Goal: Information Seeking & Learning: Learn about a topic

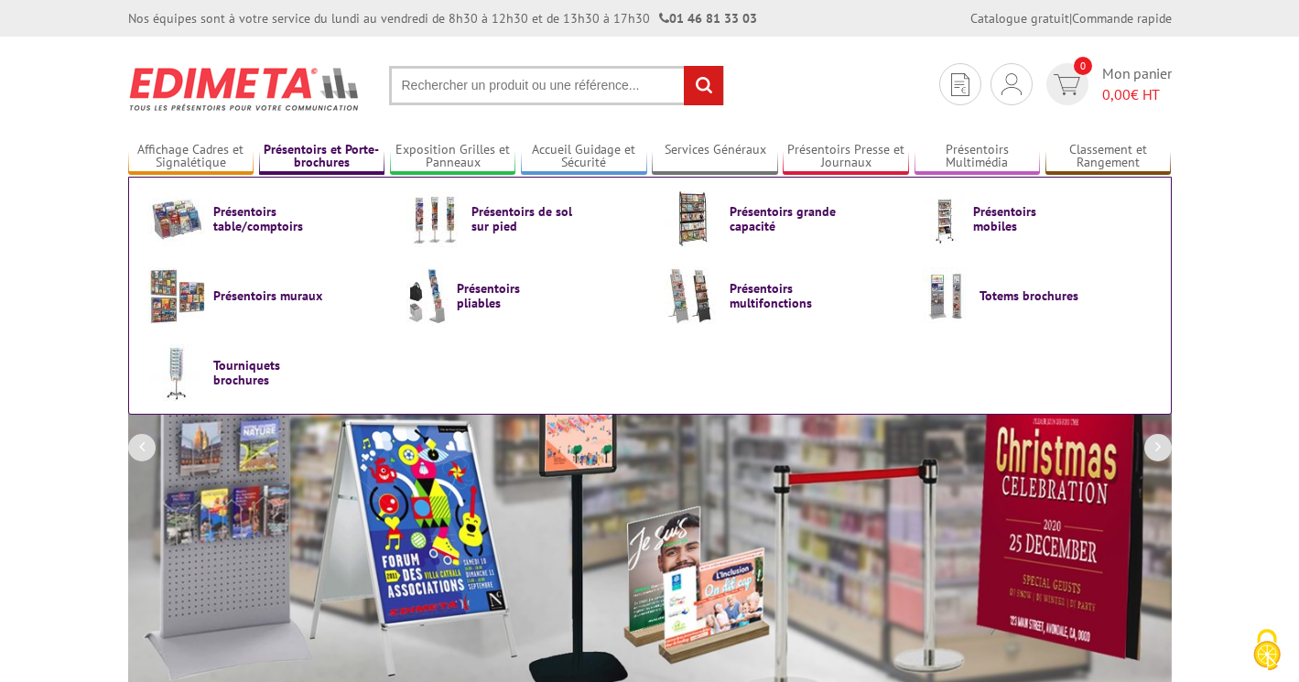
click at [326, 155] on link "Présentoirs et Porte-brochures" at bounding box center [322, 157] width 126 height 30
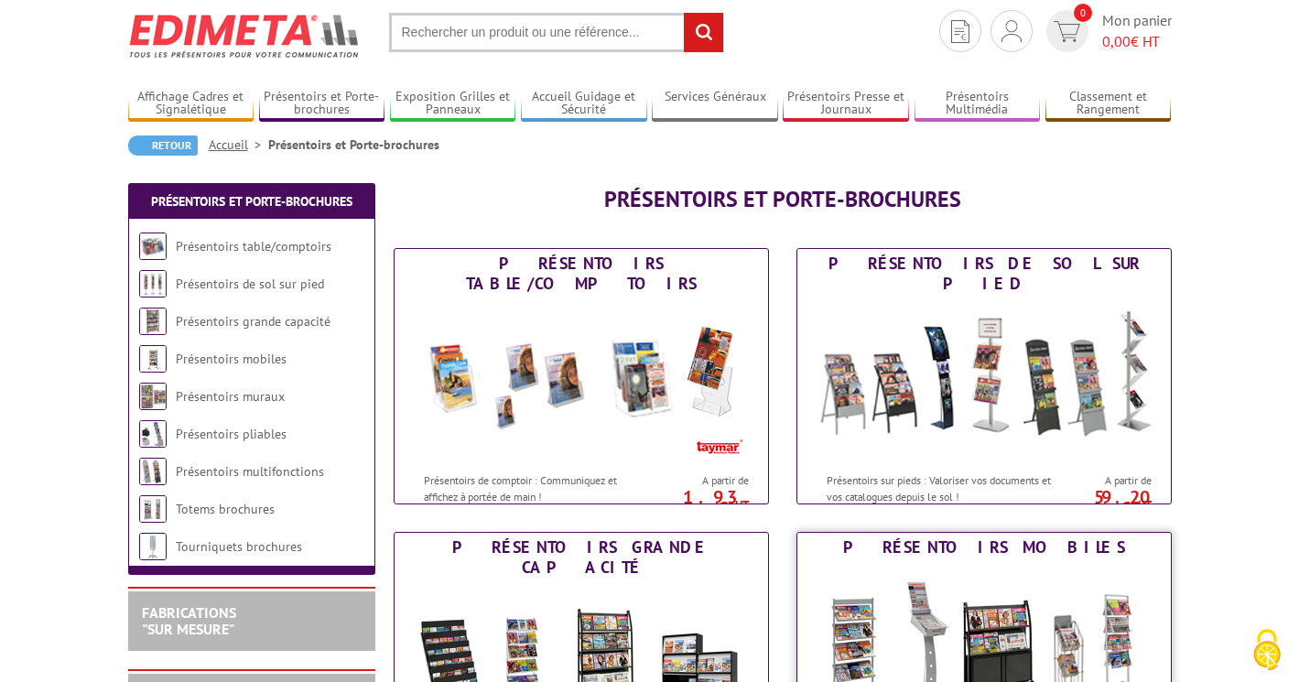
scroll to position [84, 0]
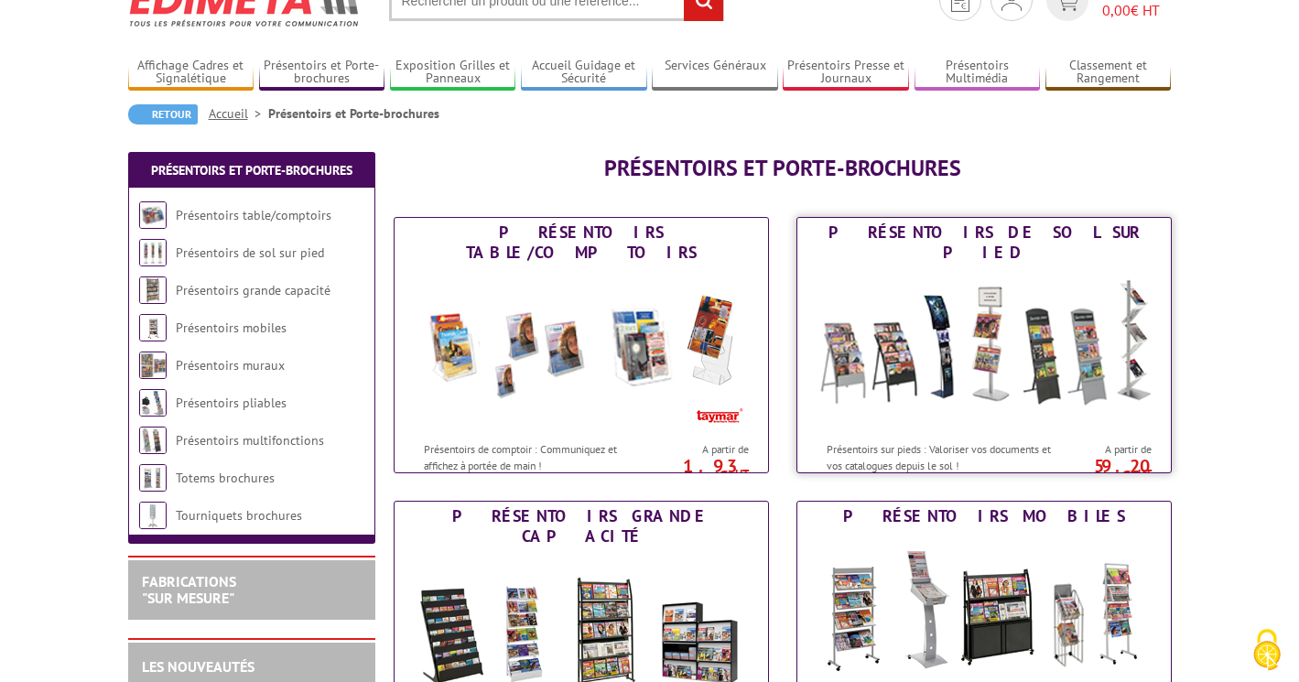
click at [905, 374] on img at bounding box center [984, 349] width 339 height 165
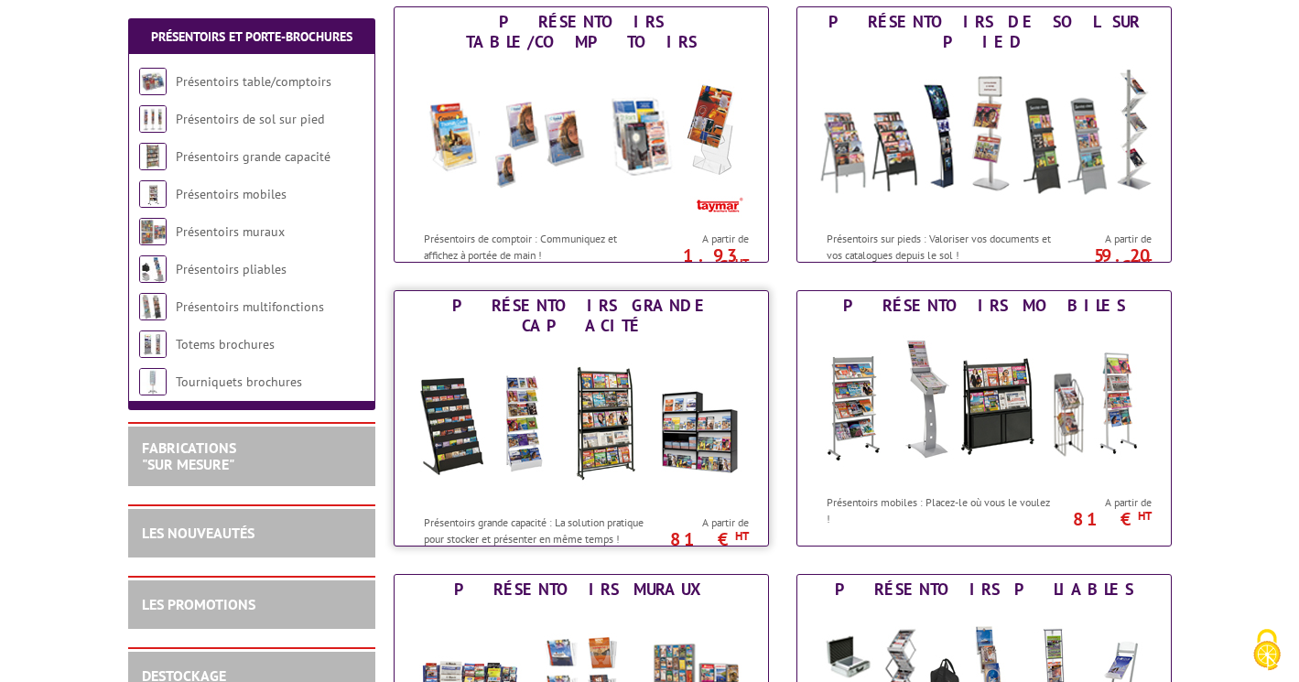
scroll to position [382, 0]
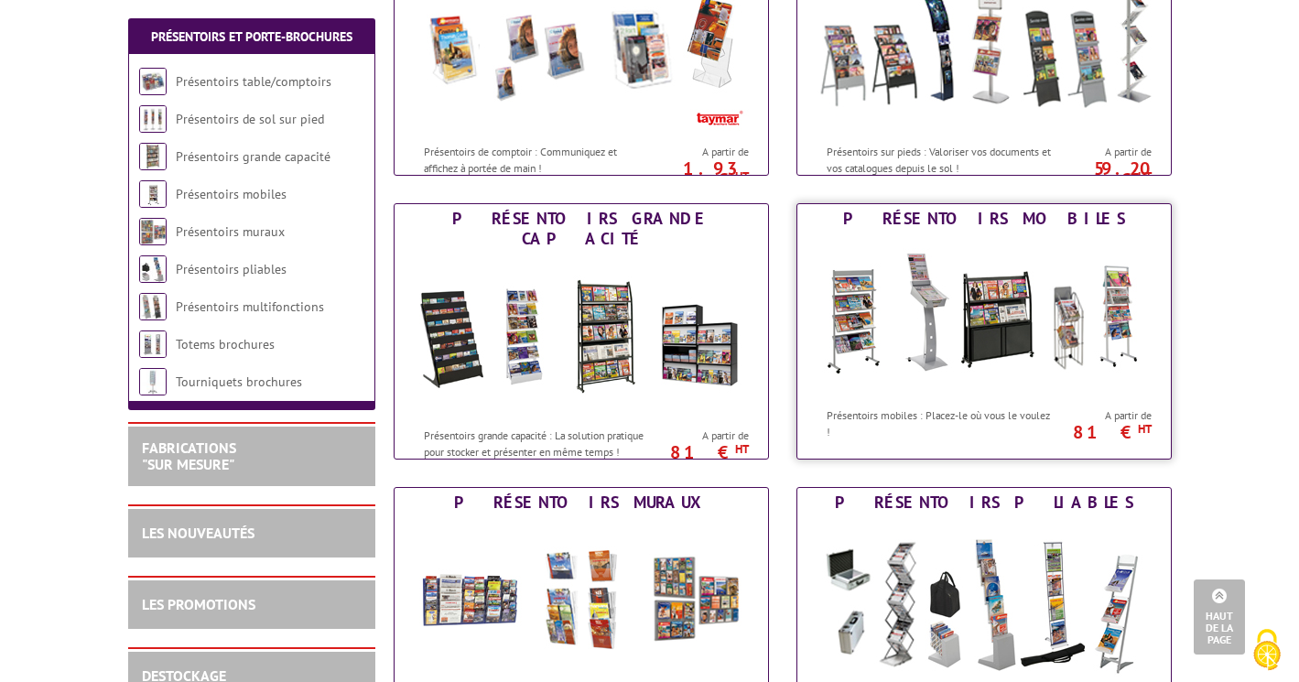
click at [959, 345] on img at bounding box center [984, 315] width 339 height 165
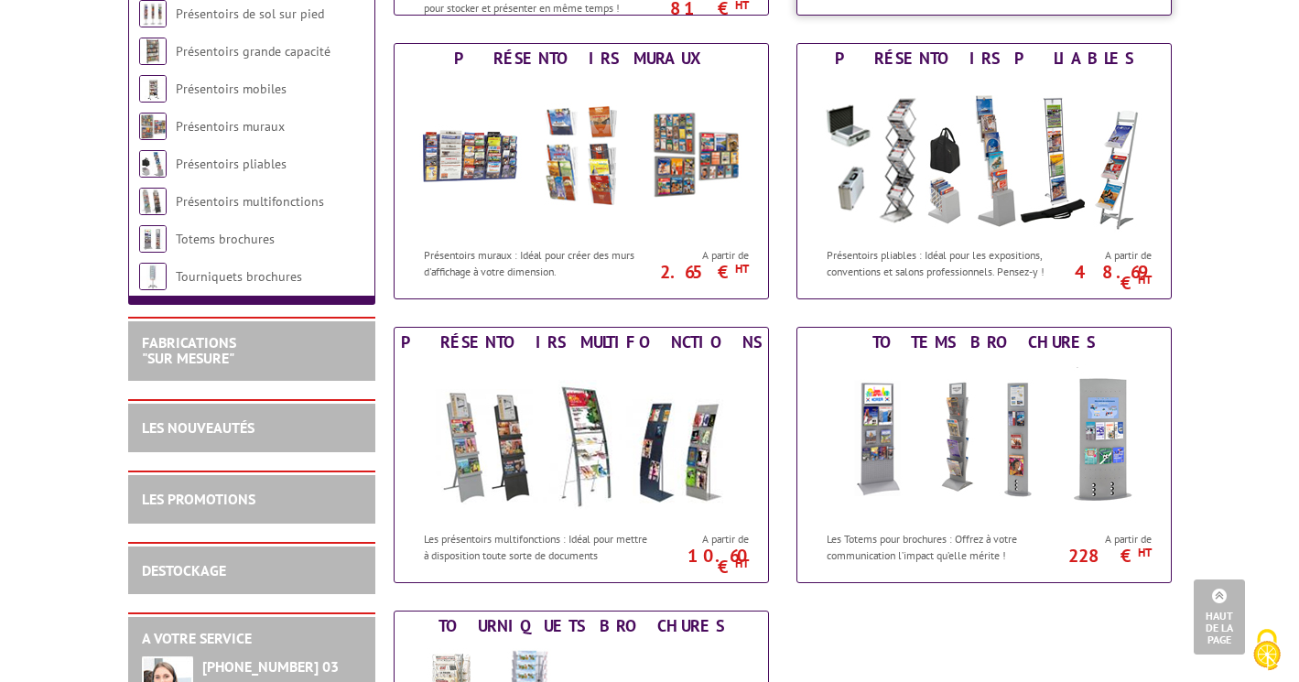
scroll to position [828, 0]
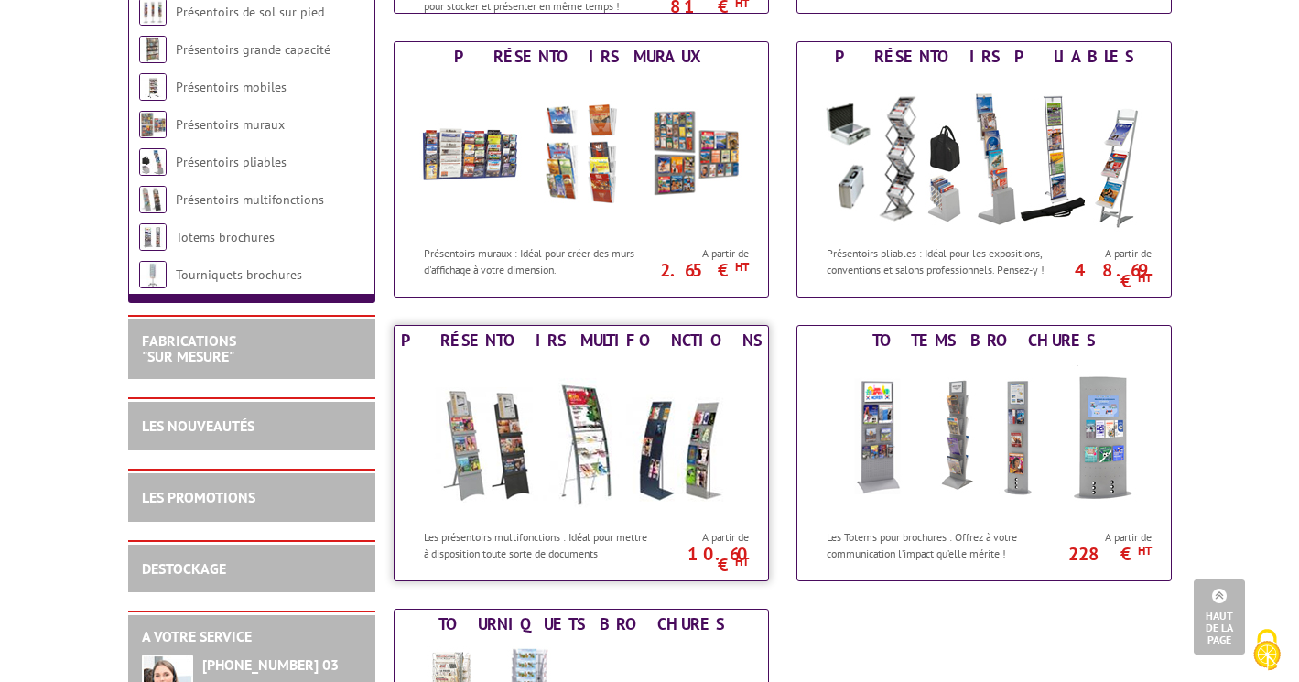
click at [647, 439] on img at bounding box center [581, 437] width 339 height 165
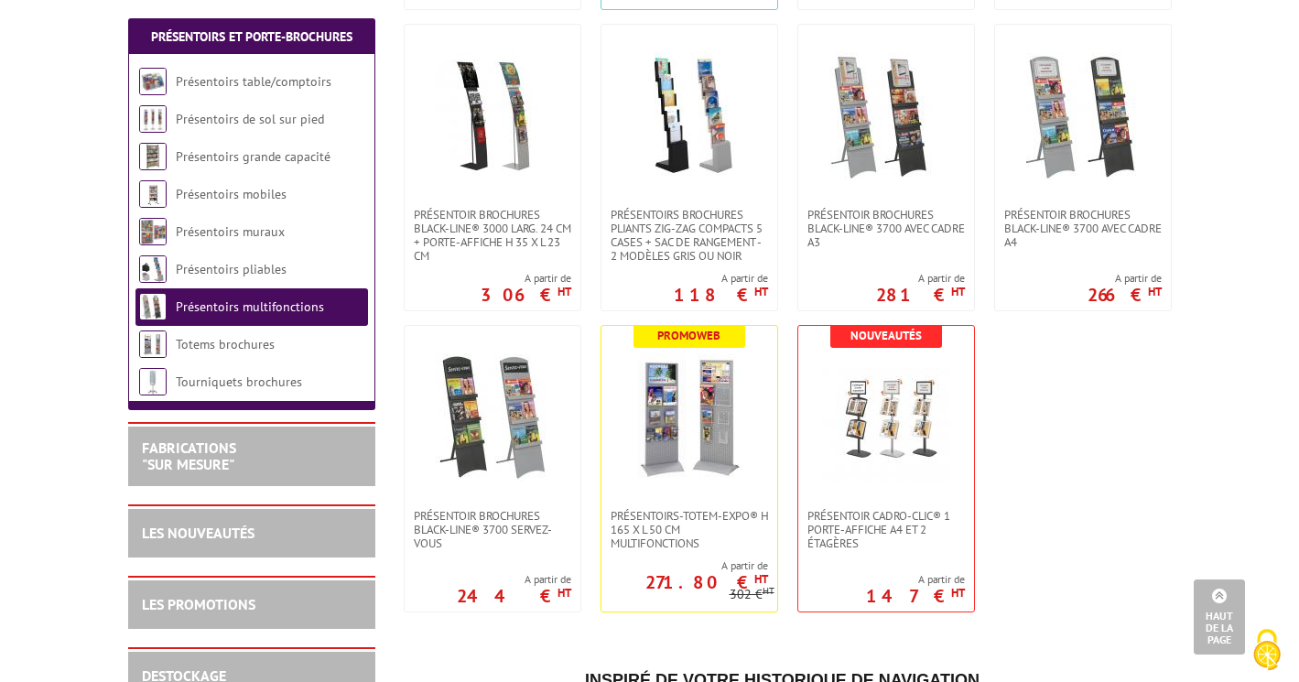
scroll to position [977, 0]
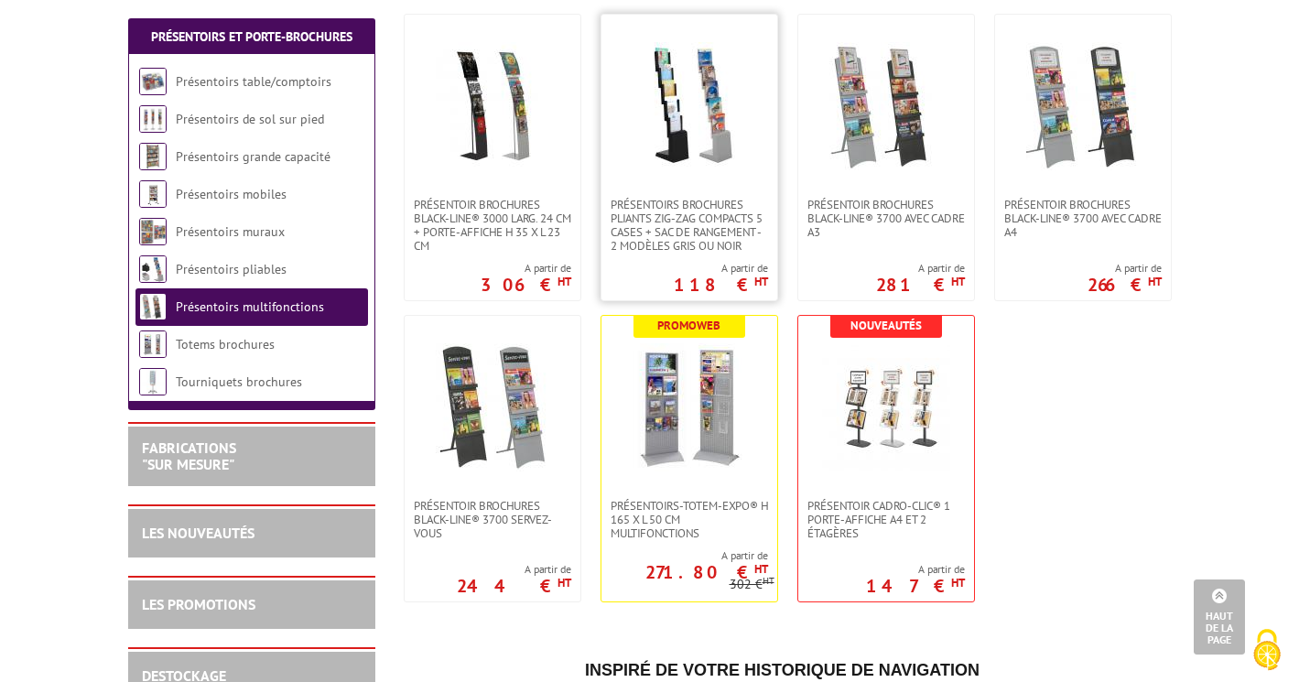
click at [705, 119] on img at bounding box center [689, 106] width 128 height 128
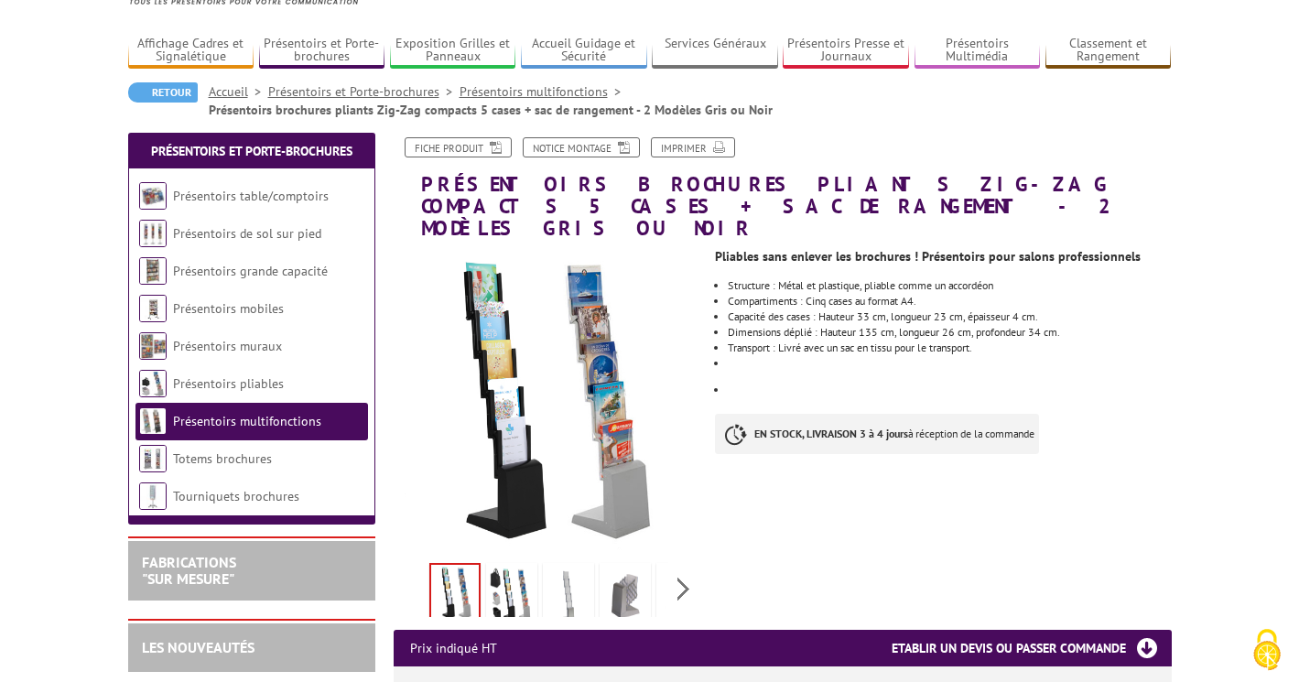
scroll to position [107, 0]
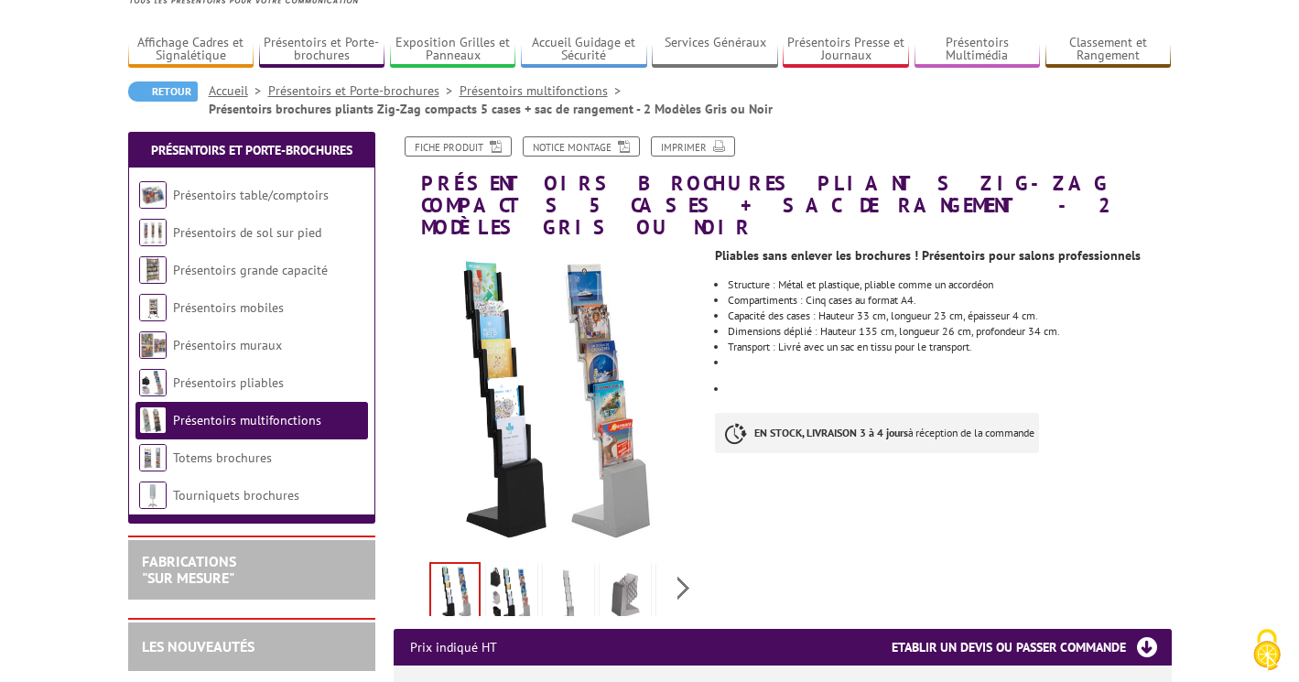
click at [511, 568] on img at bounding box center [512, 594] width 44 height 57
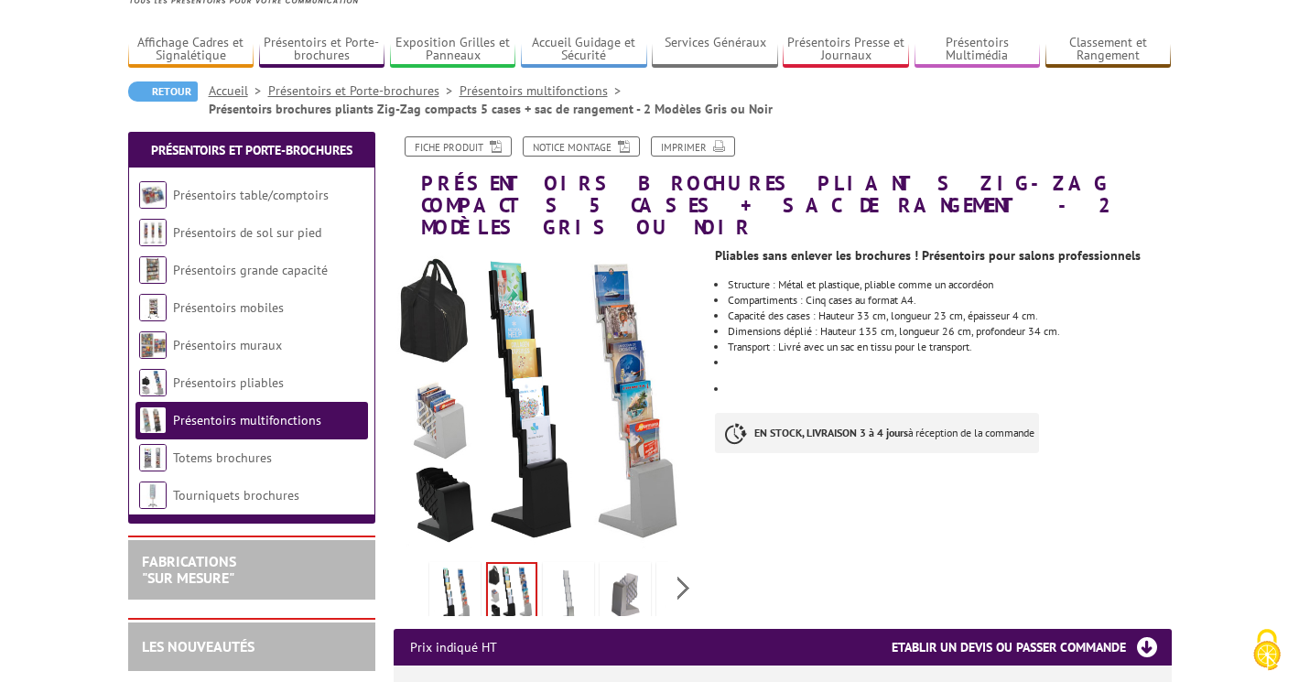
click at [595, 569] on li at bounding box center [568, 587] width 57 height 57
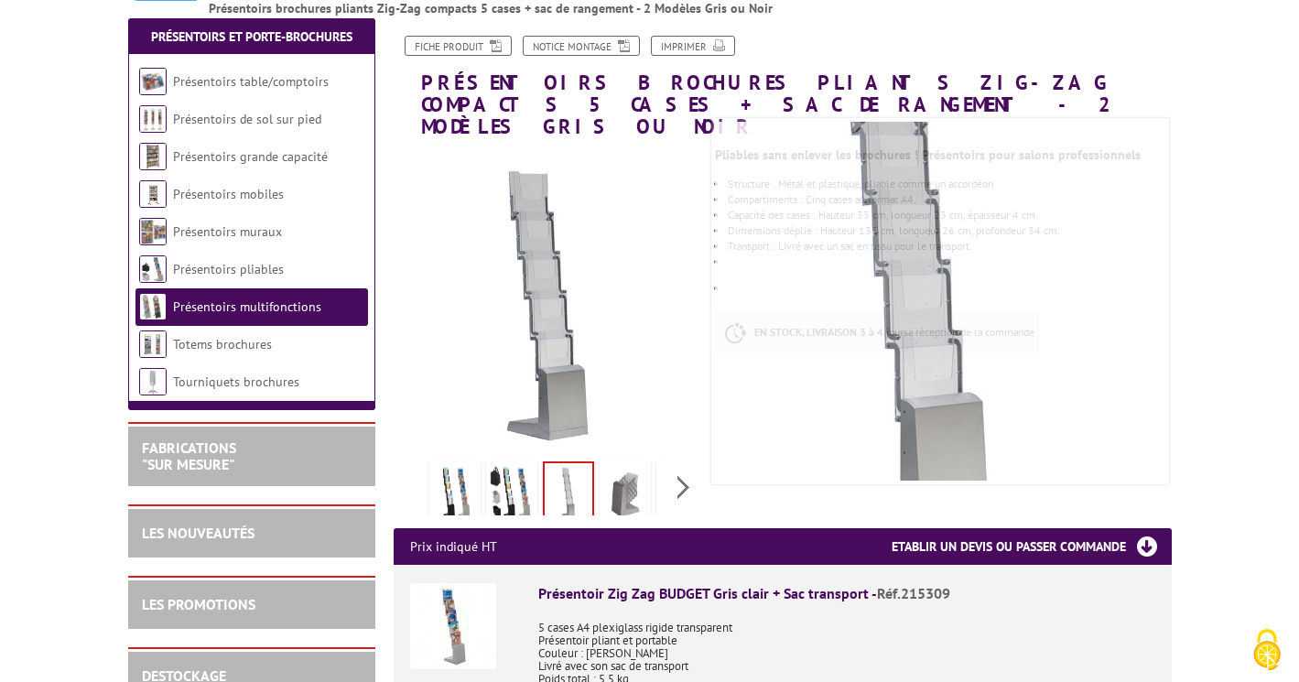
scroll to position [207, 0]
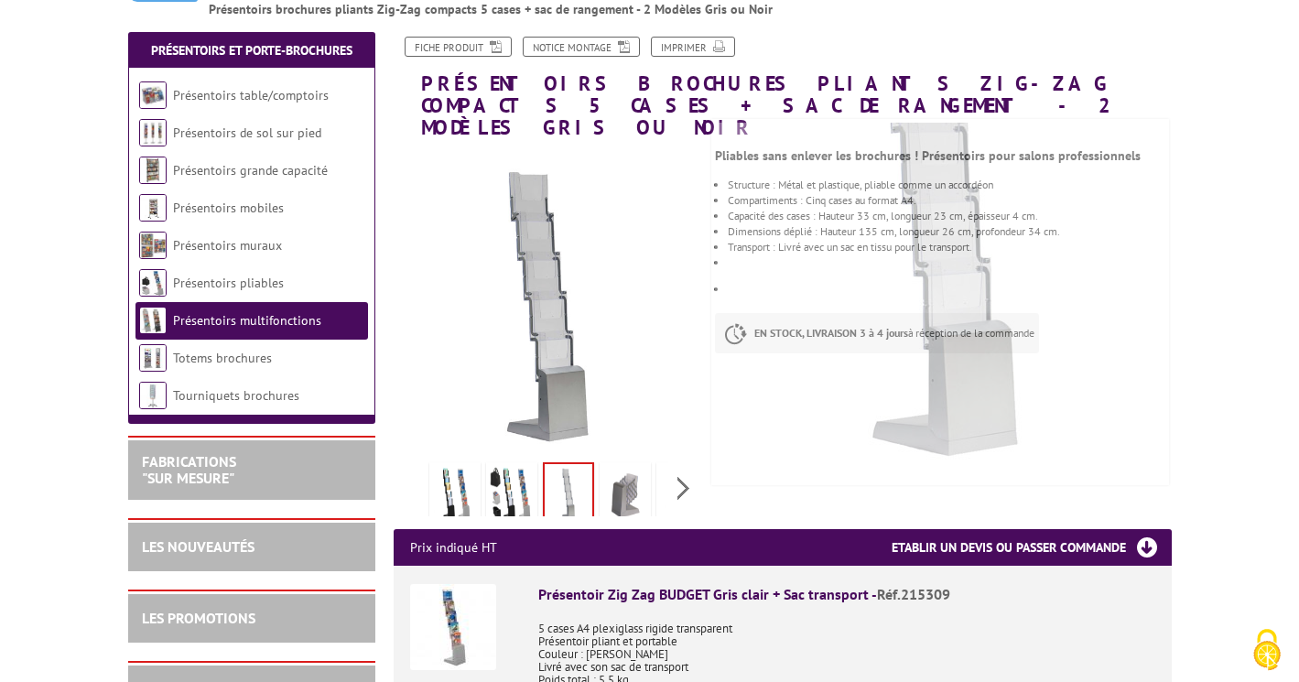
click at [581, 471] on img at bounding box center [569, 492] width 48 height 57
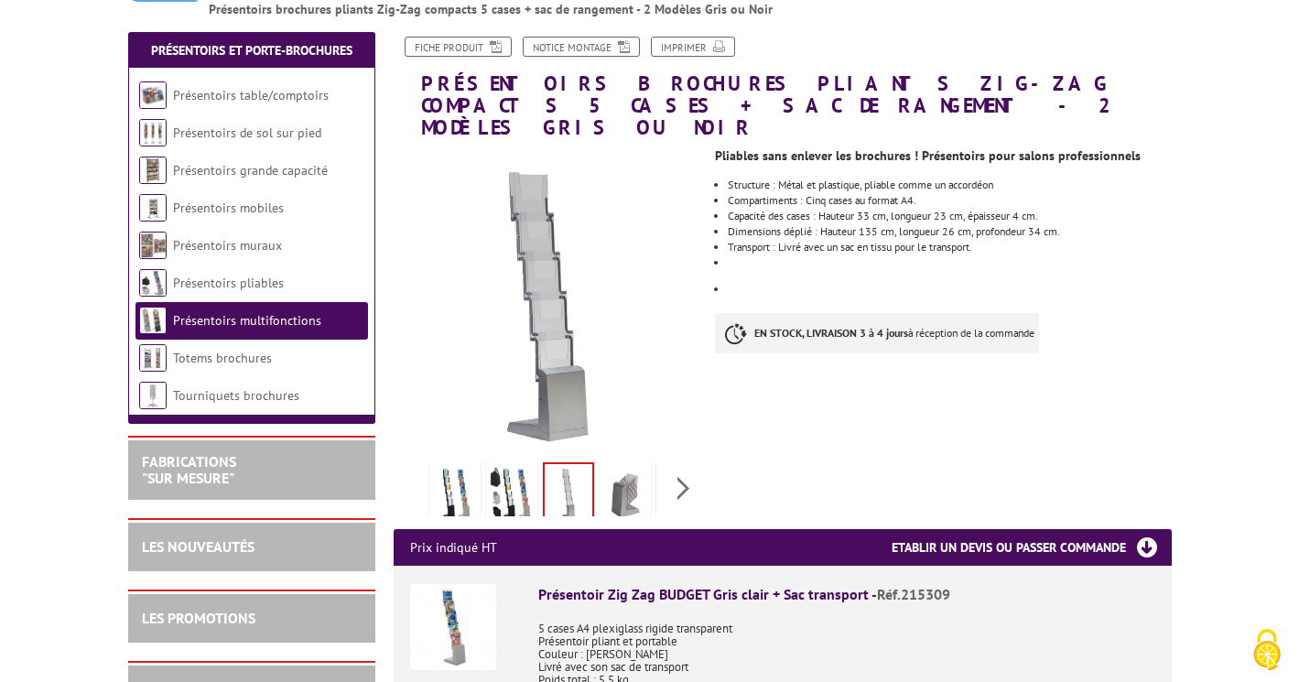
click at [581, 471] on img at bounding box center [569, 492] width 48 height 57
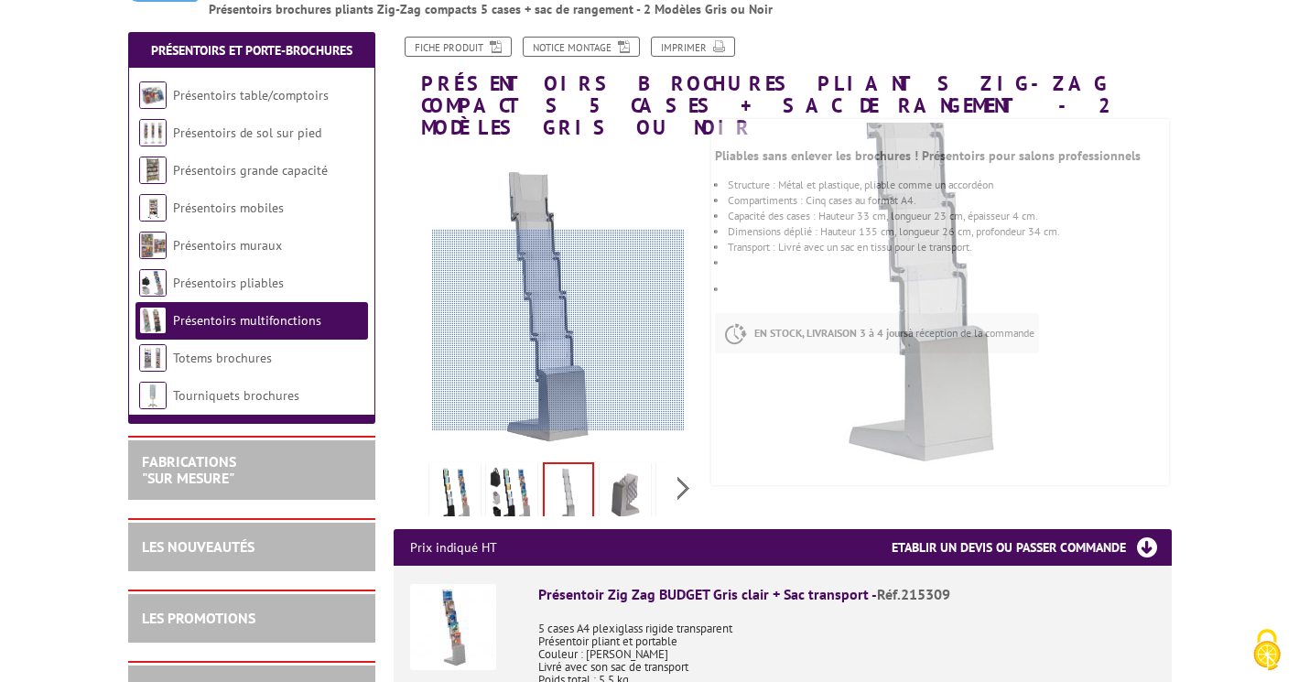
click at [558, 363] on div at bounding box center [558, 330] width 253 height 201
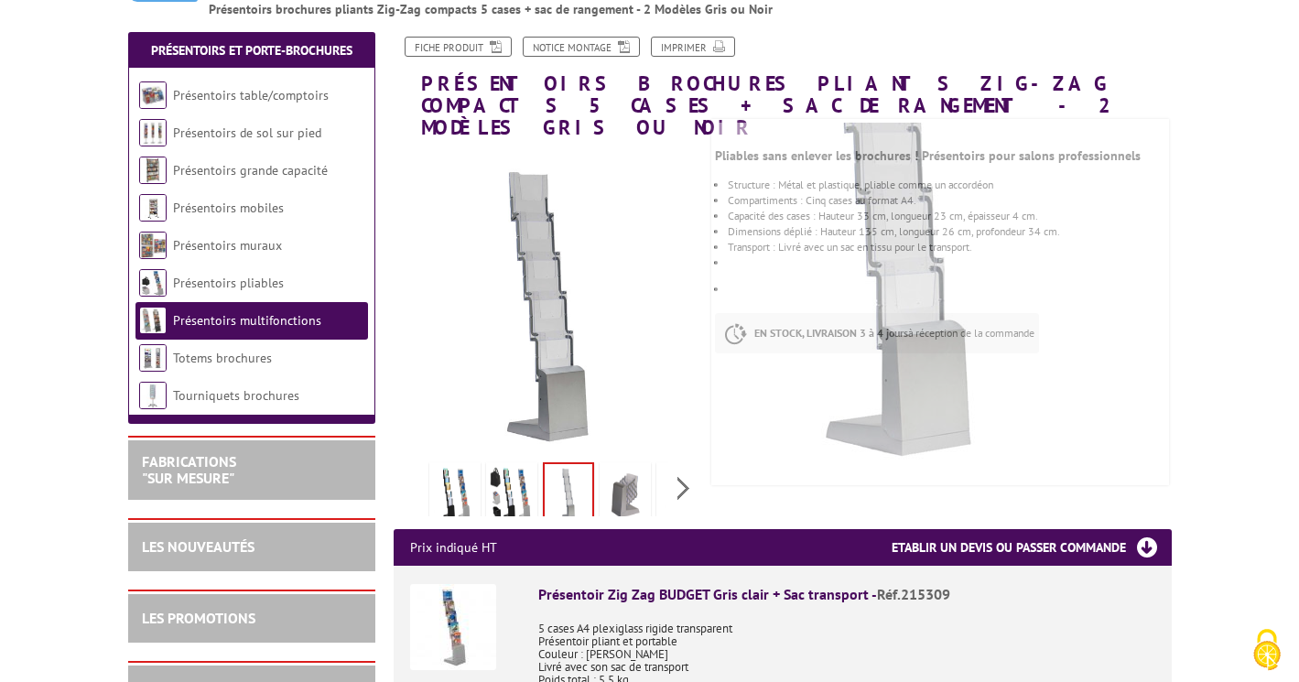
click at [564, 468] on img at bounding box center [569, 492] width 48 height 57
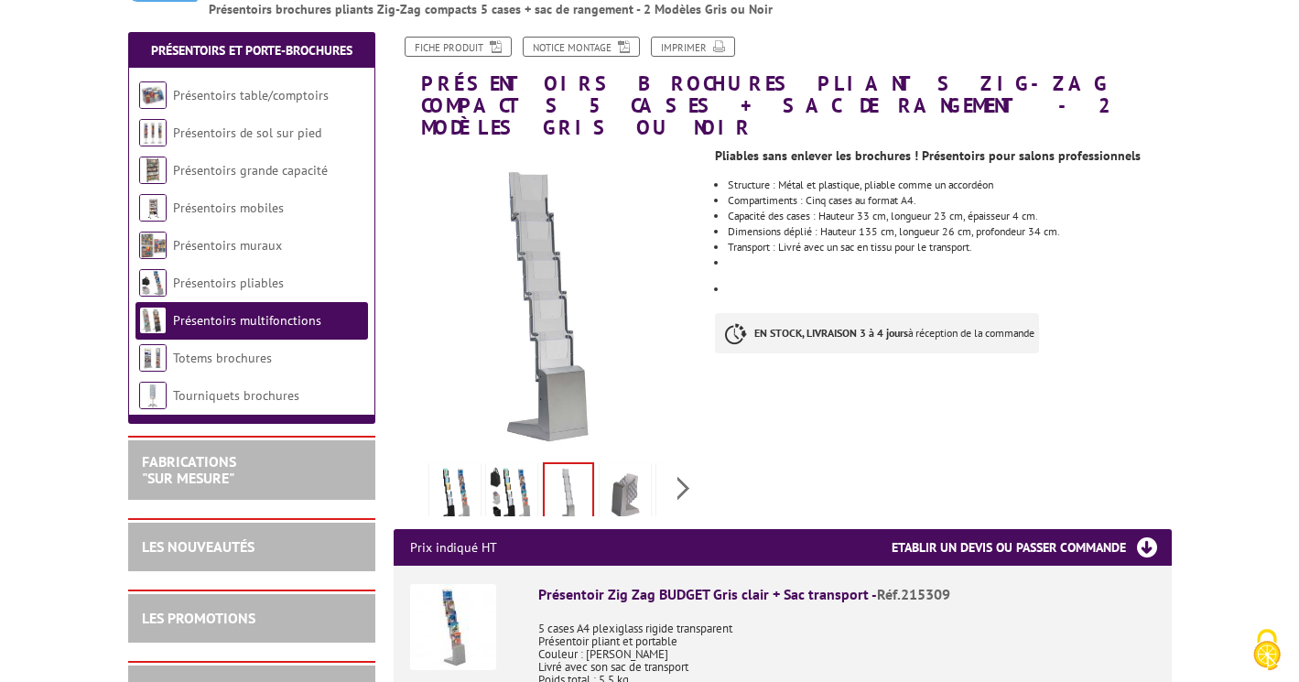
click at [638, 471] on img at bounding box center [625, 494] width 44 height 57
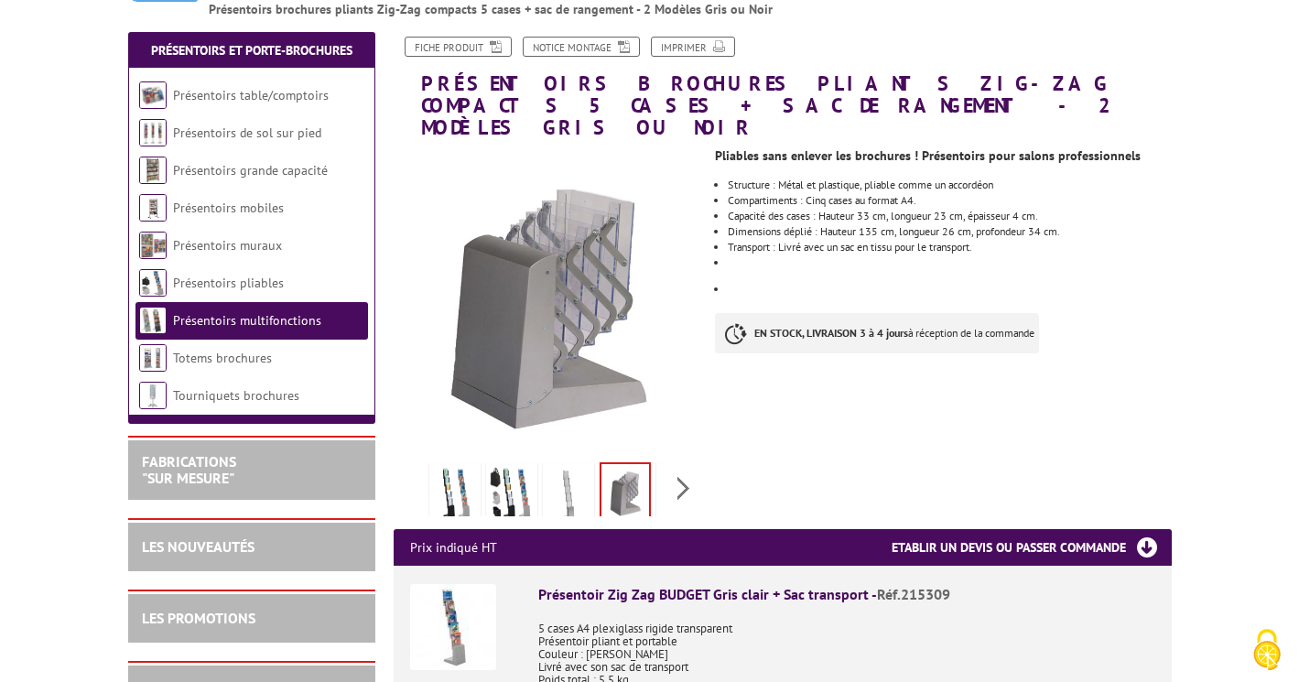
click at [563, 466] on img at bounding box center [569, 494] width 44 height 57
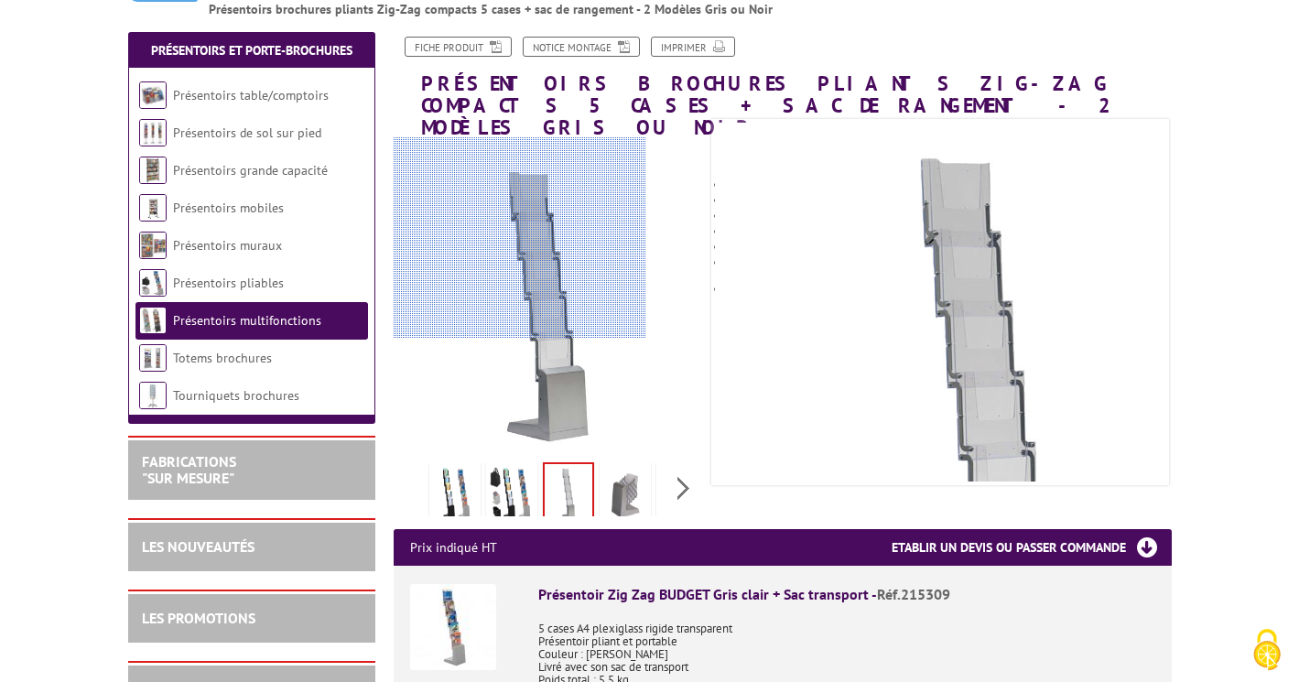
click at [528, 253] on div at bounding box center [520, 237] width 253 height 201
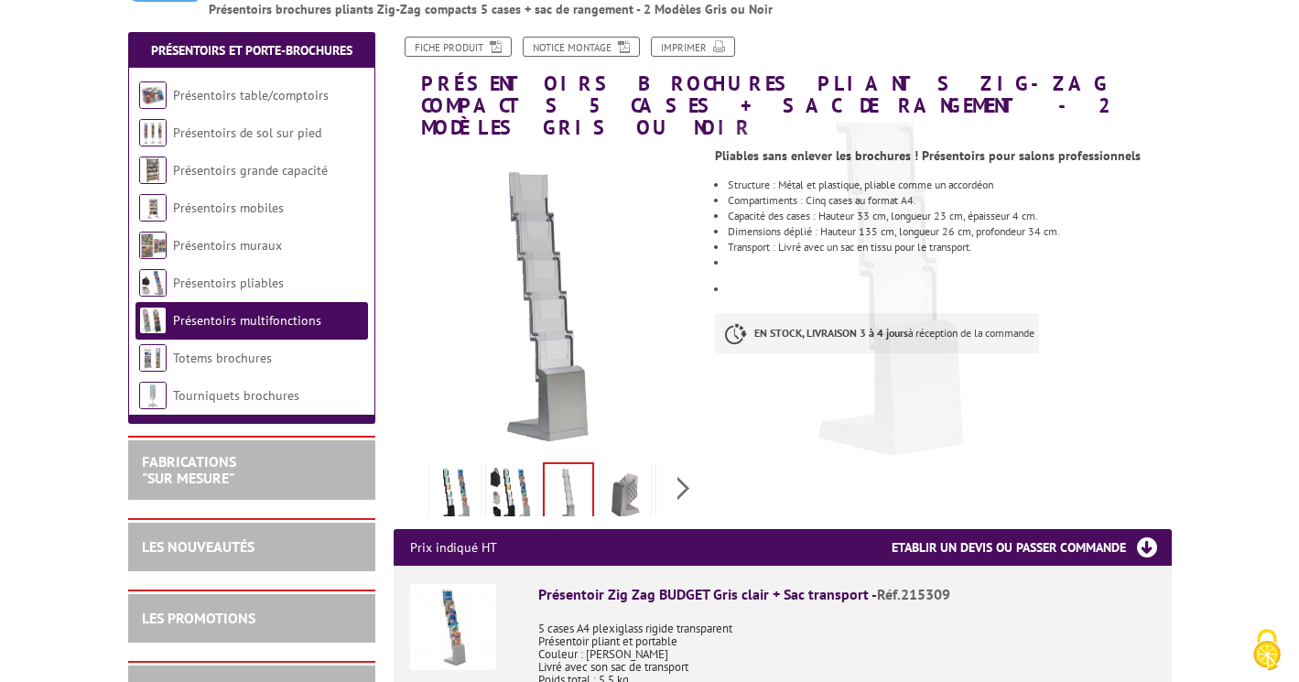
click at [457, 605] on img at bounding box center [453, 627] width 86 height 86
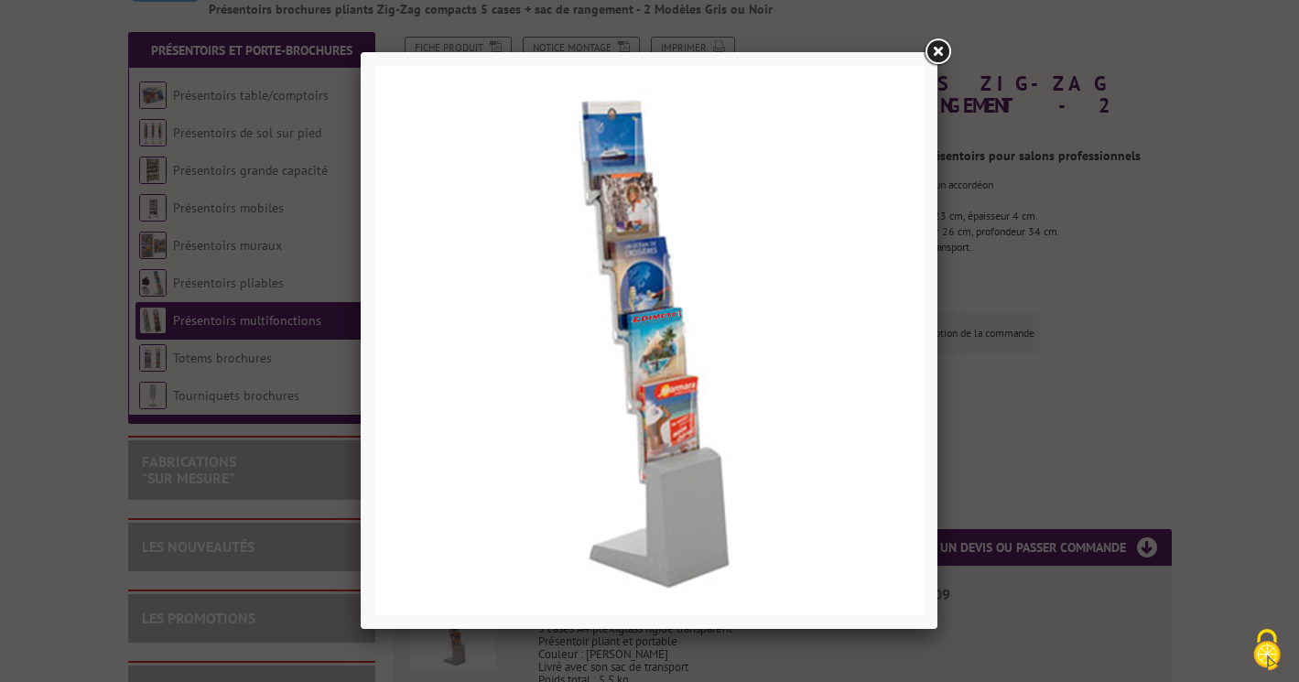
click at [939, 60] on link at bounding box center [937, 52] width 33 height 33
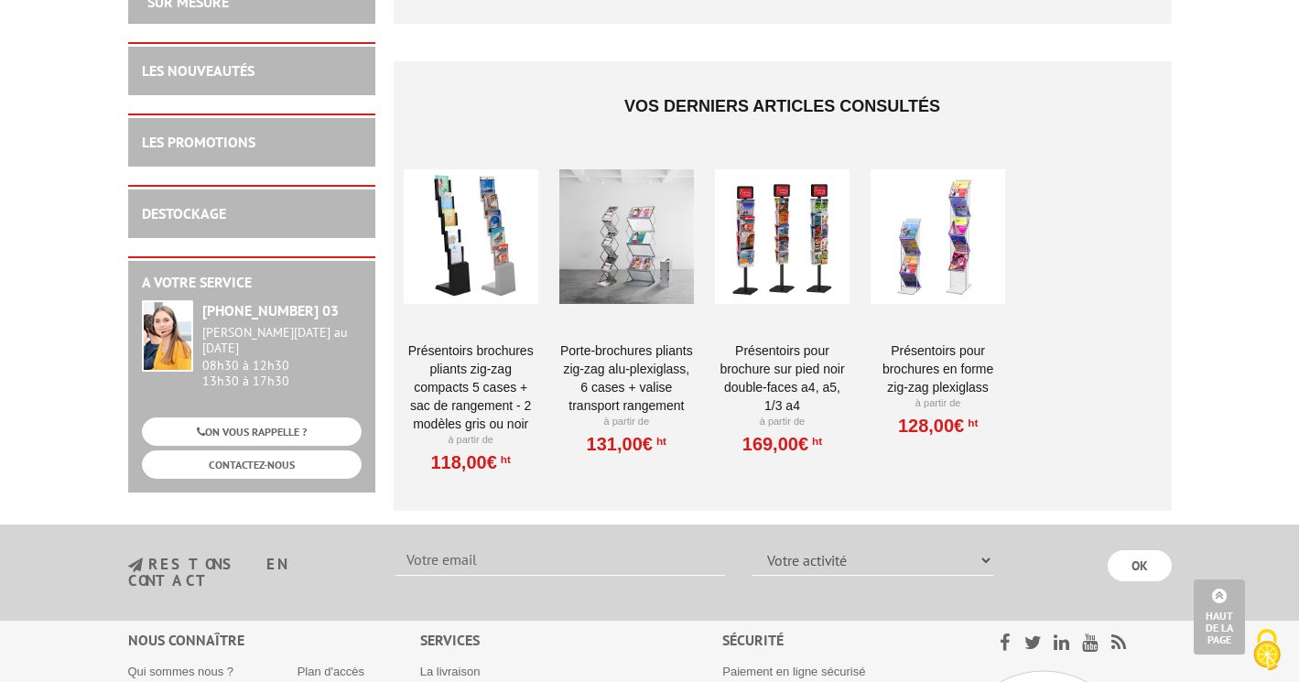
scroll to position [1697, 0]
click at [965, 236] on div at bounding box center [938, 235] width 135 height 183
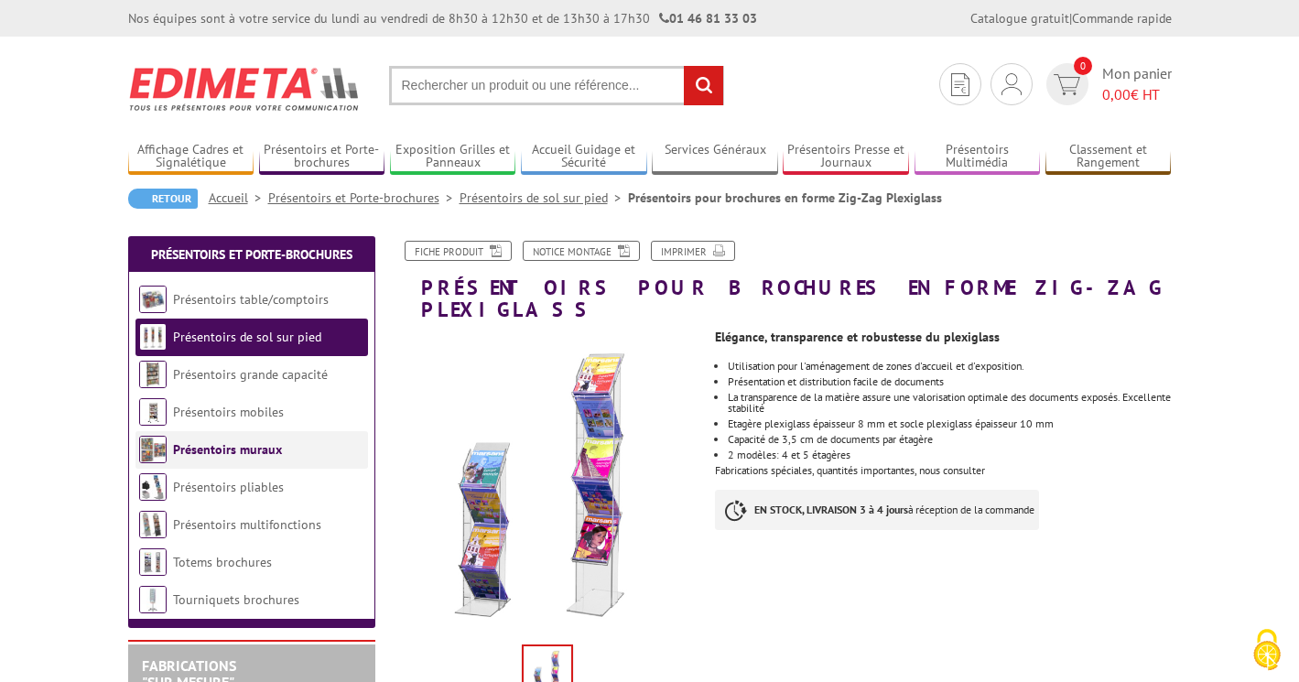
click at [203, 450] on link "Présentoirs muraux" at bounding box center [227, 449] width 109 height 16
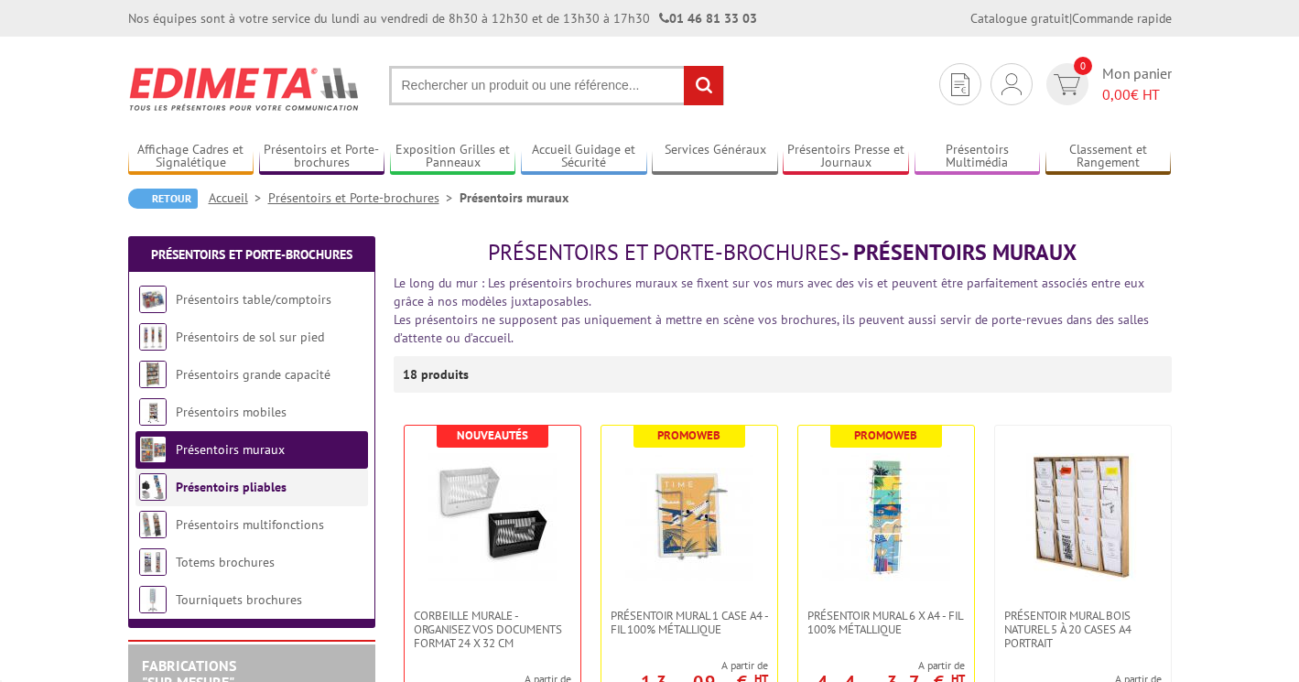
click at [211, 480] on link "Présentoirs pliables" at bounding box center [231, 487] width 111 height 16
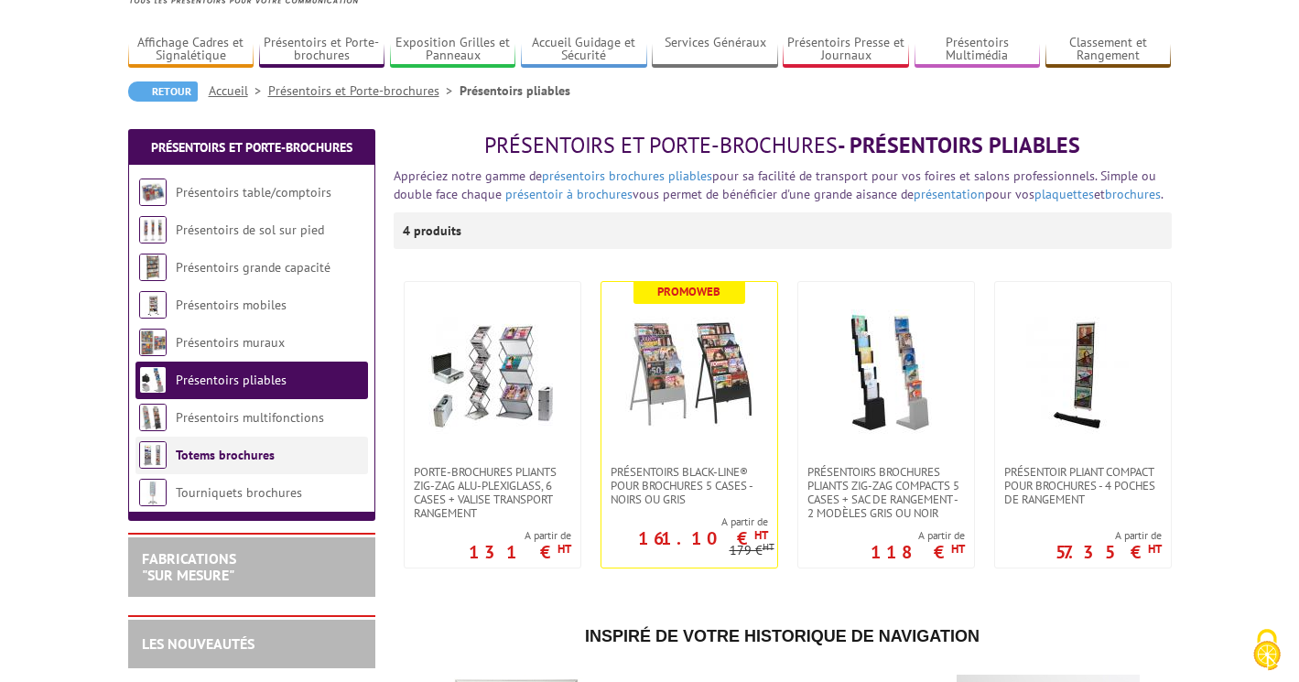
click at [221, 456] on link "Totems brochures" at bounding box center [225, 455] width 99 height 16
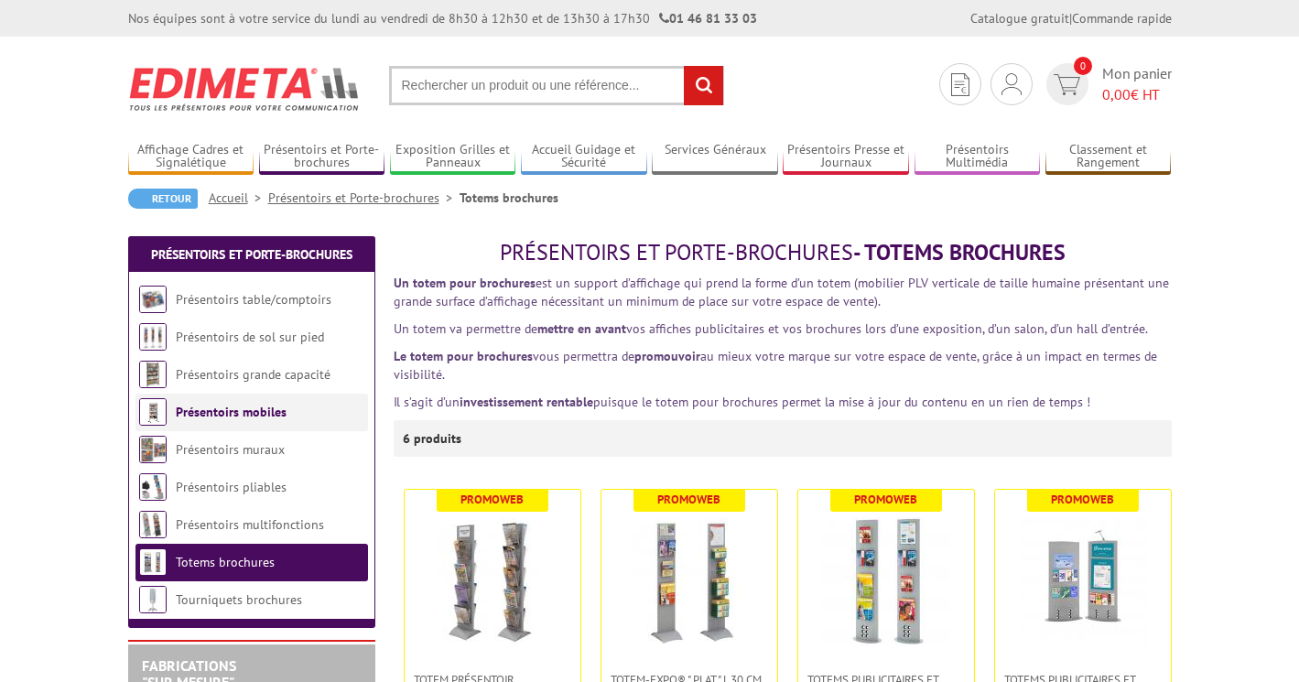
click at [217, 429] on li "Présentoirs mobiles" at bounding box center [251, 413] width 233 height 38
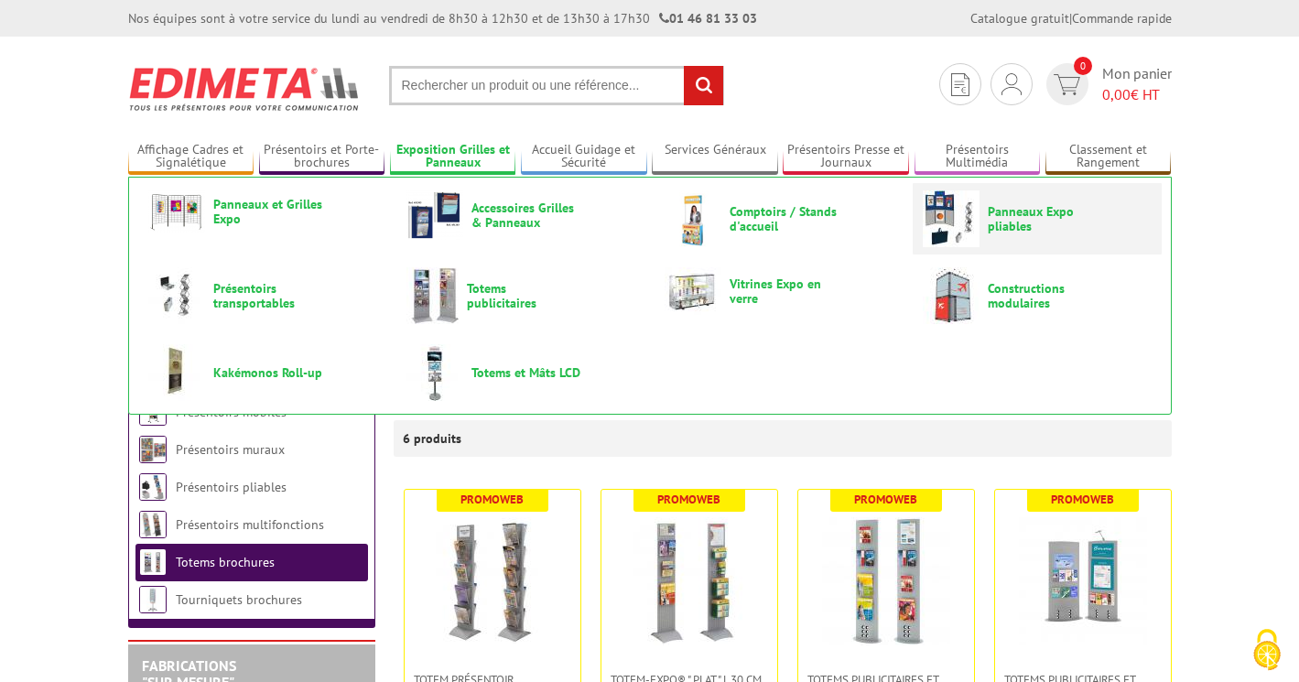
click at [1008, 229] on span "Panneaux Expo pliables" at bounding box center [1043, 218] width 110 height 29
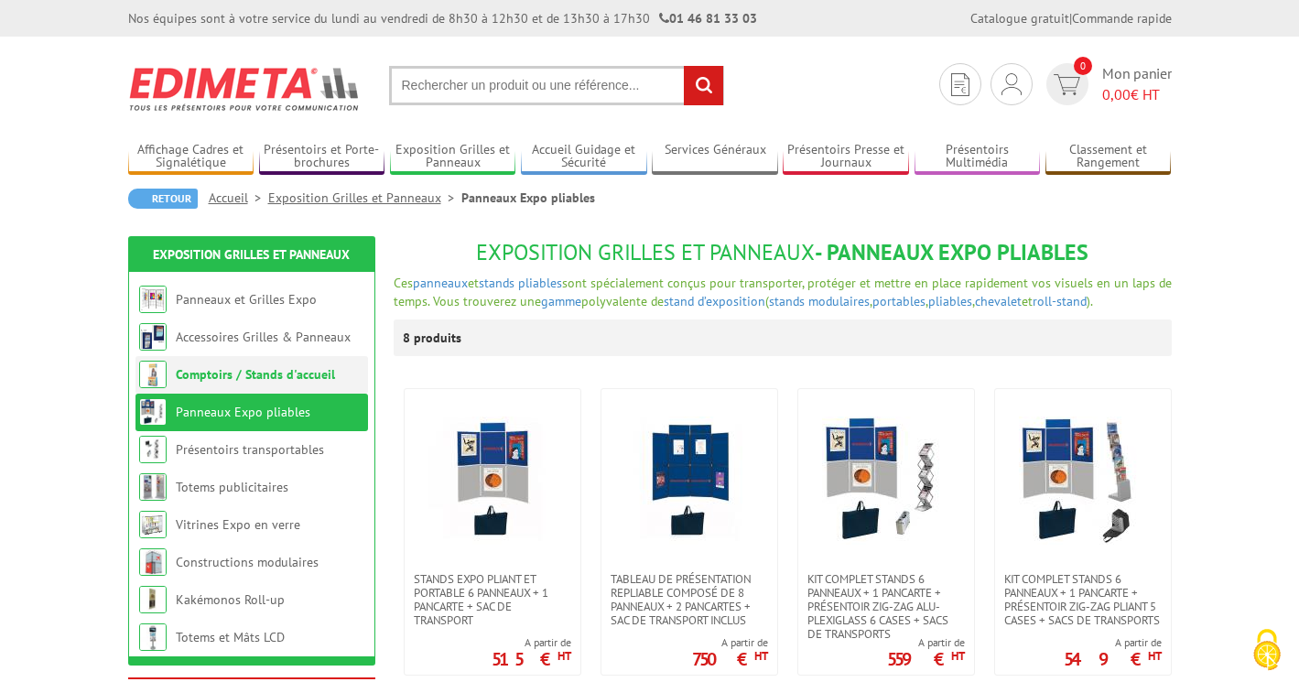
click at [296, 381] on link "Comptoirs / Stands d'accueil" at bounding box center [255, 374] width 159 height 16
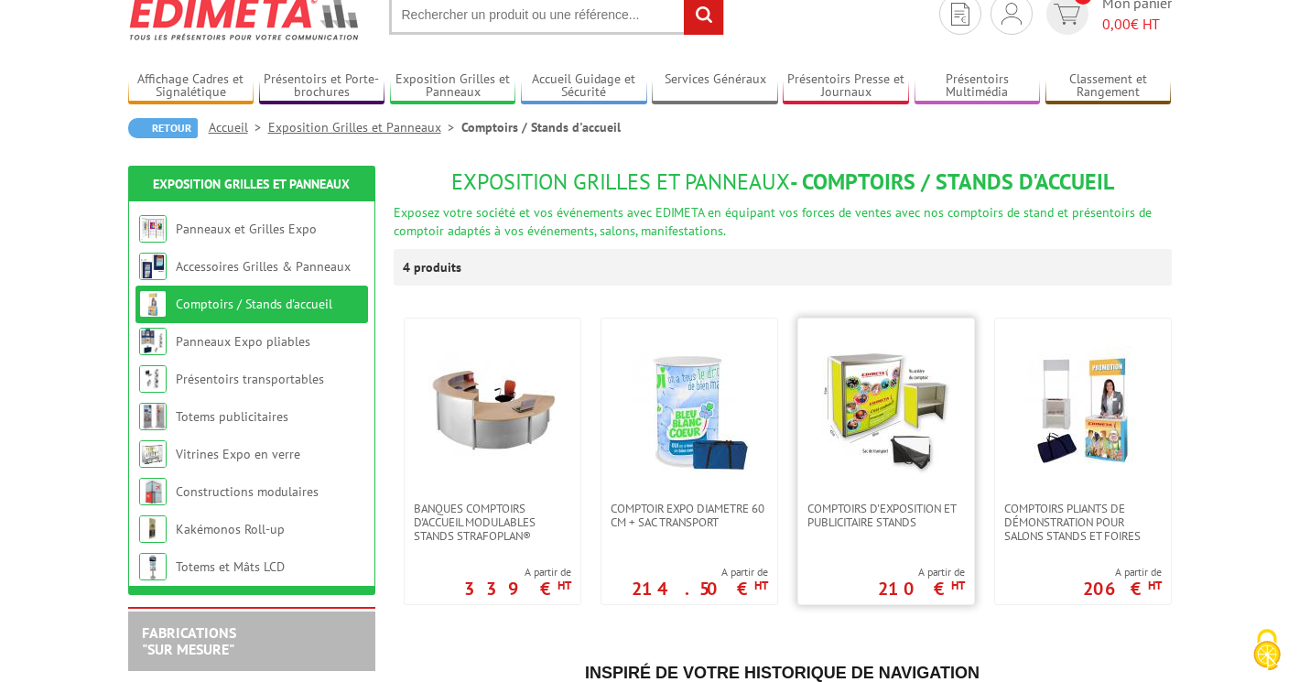
scroll to position [74, 0]
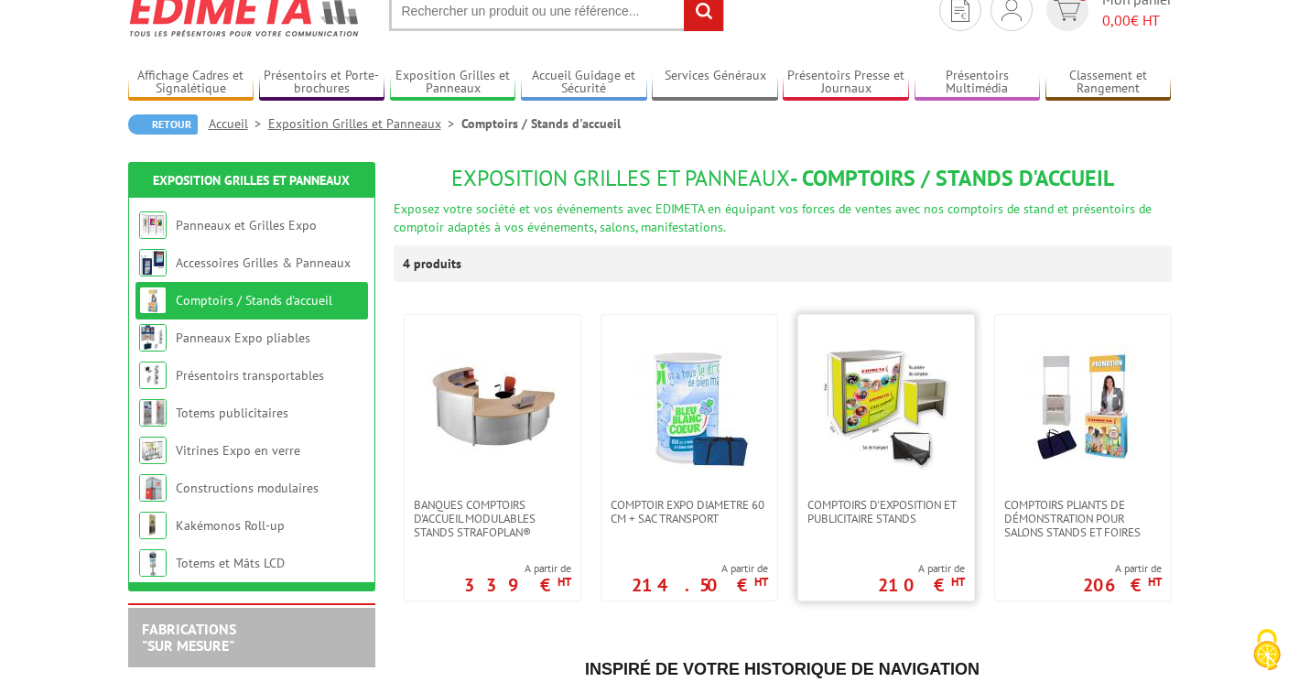
click at [930, 399] on img at bounding box center [886, 406] width 128 height 128
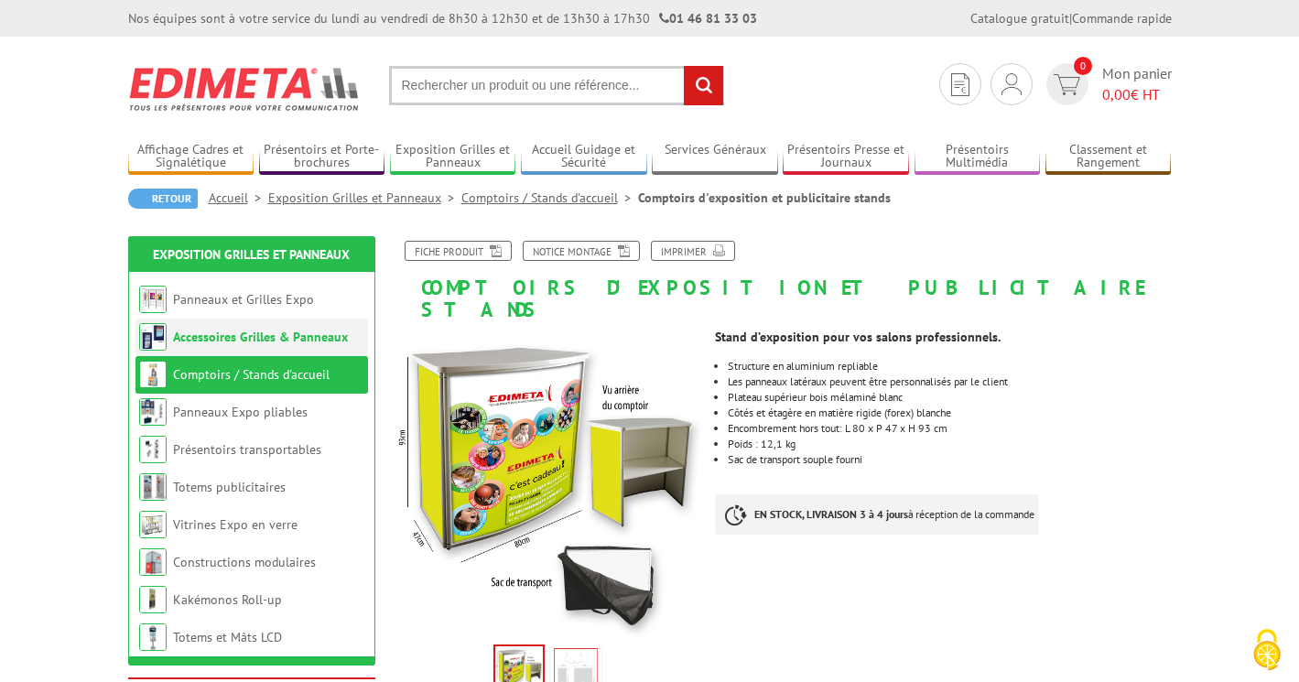
click at [211, 337] on link "Accessoires Grilles & Panneaux" at bounding box center [260, 337] width 175 height 16
